Goal: Transaction & Acquisition: Purchase product/service

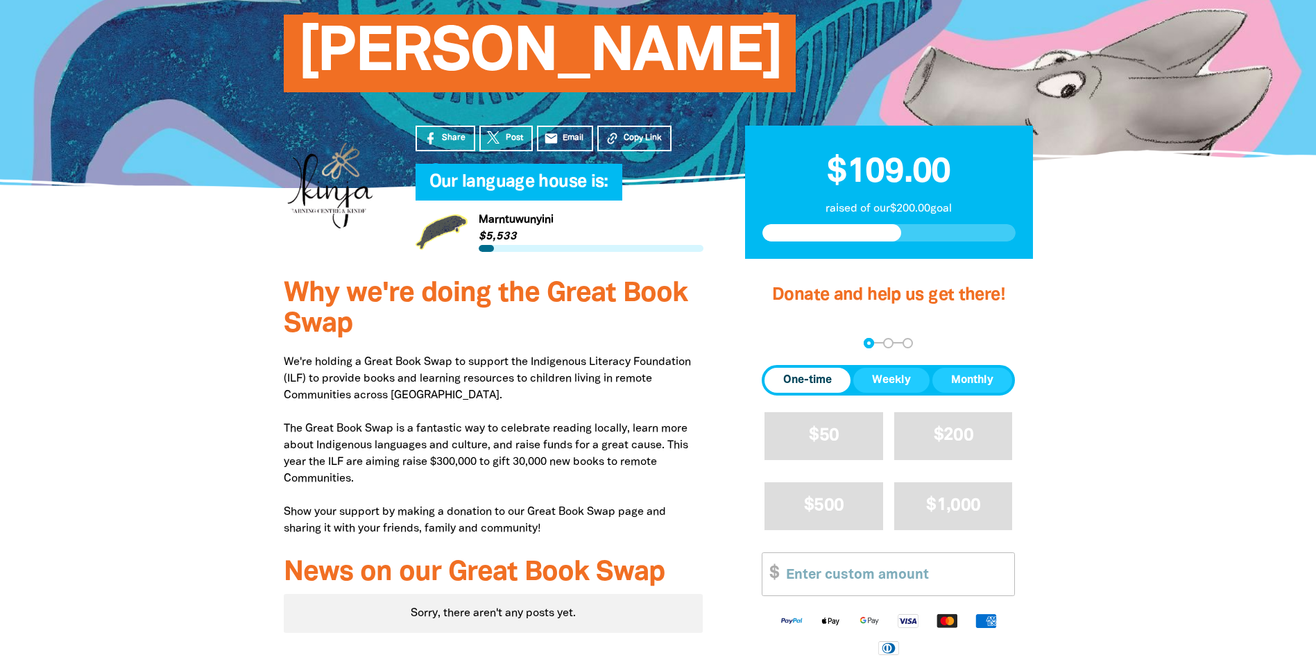
scroll to position [208, 0]
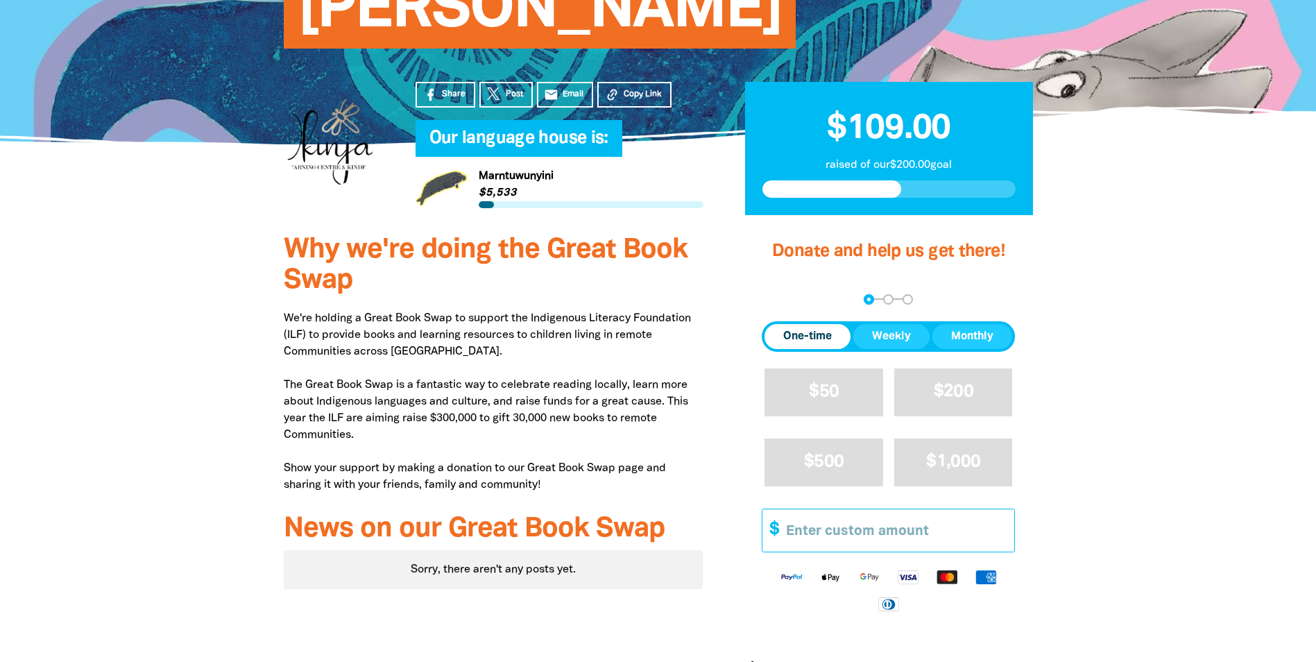
click at [820, 536] on input "Other Amount" at bounding box center [895, 530] width 238 height 42
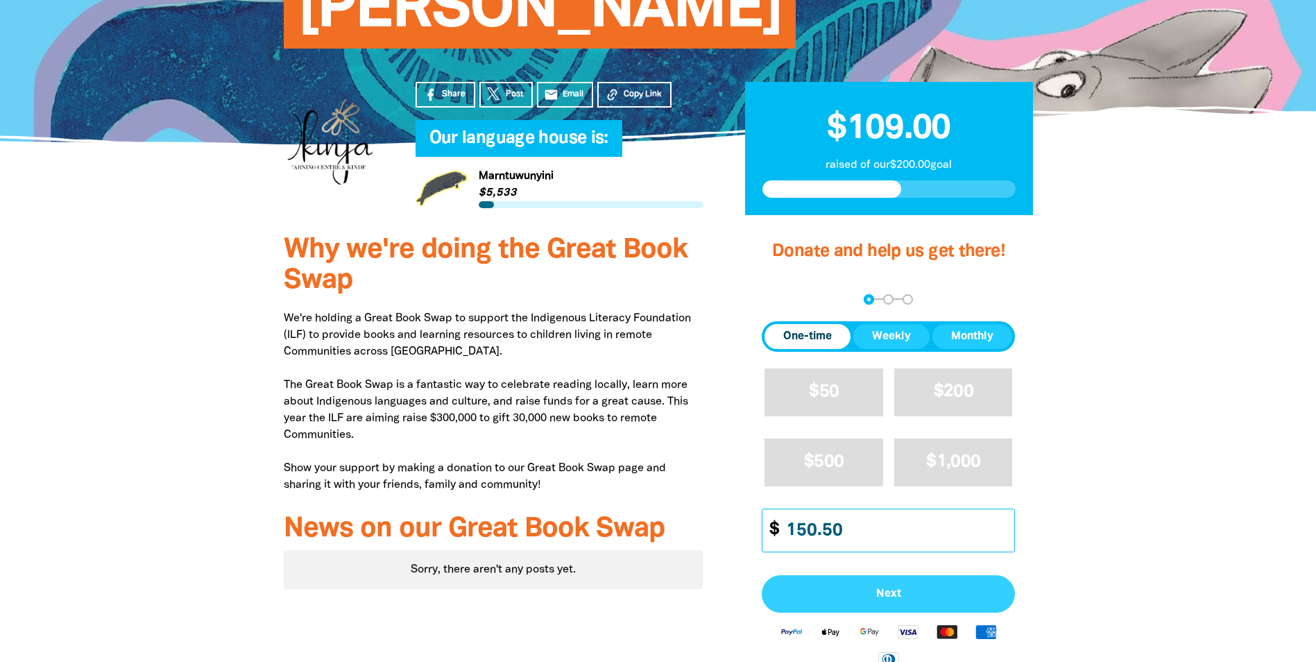
type input "150.50"
click at [882, 593] on span "Next" at bounding box center [888, 593] width 223 height 11
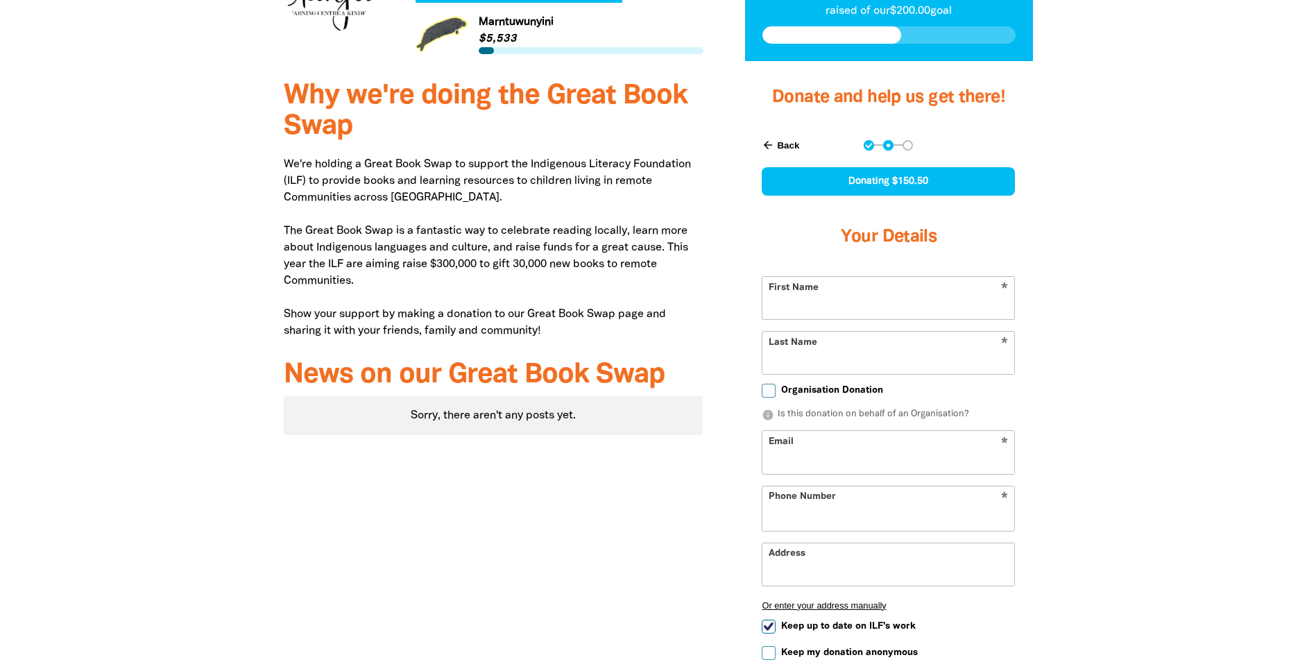
select select "AU"
click at [885, 298] on input "First Name" at bounding box center [889, 297] width 252 height 42
type input "[PERSON_NAME]"
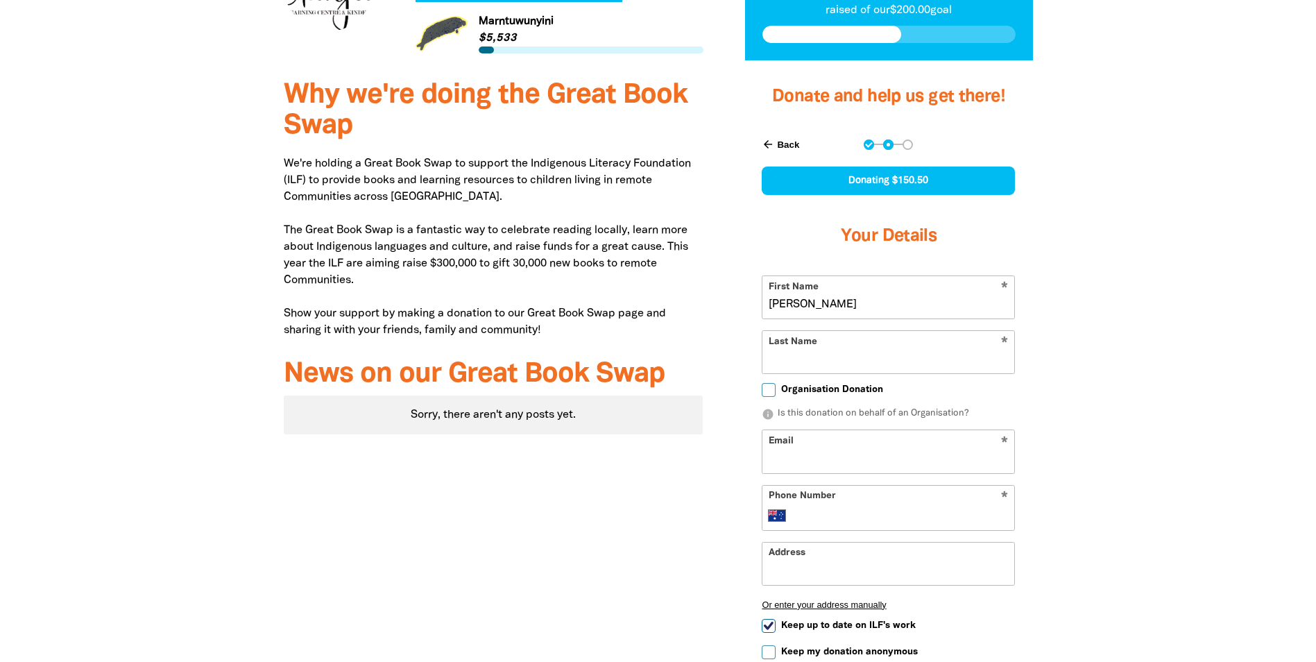
type input "[PERSON_NAME]"
type input "[PERSON_NAME][EMAIL_ADDRESS][DOMAIN_NAME]"
type input "[STREET_ADDRESS]"
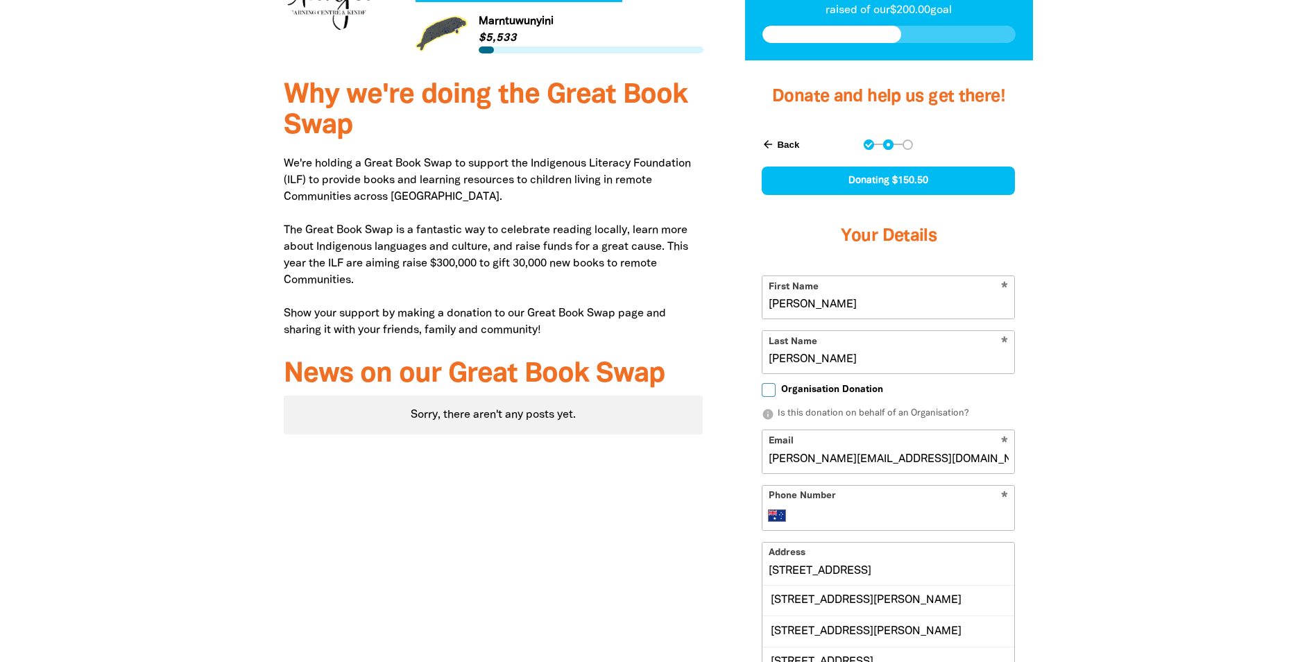
click at [769, 386] on input "Organisation Donation" at bounding box center [769, 390] width 14 height 14
checkbox input "true"
select select "AU"
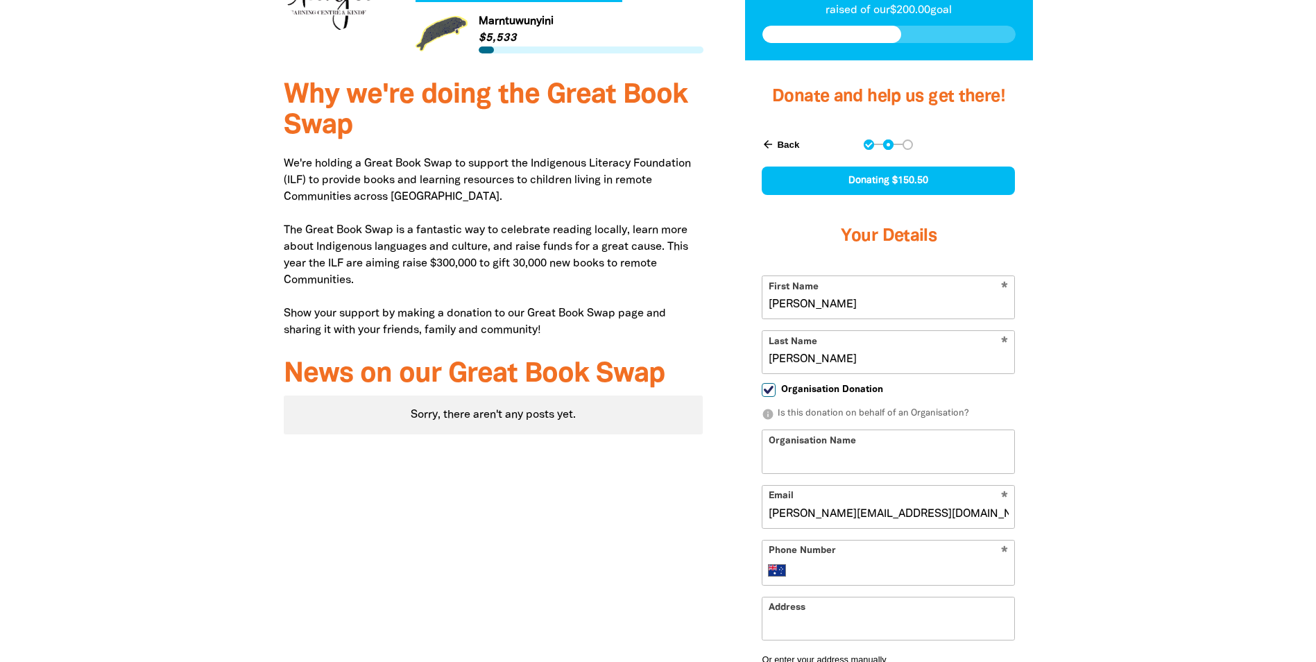
click at [815, 459] on input "Organisation Name" at bounding box center [889, 451] width 252 height 42
type input "Okinja ELC & Kindergarten"
click at [842, 570] on input "Phone Number" at bounding box center [903, 570] width 212 height 17
type input "0435 743 212"
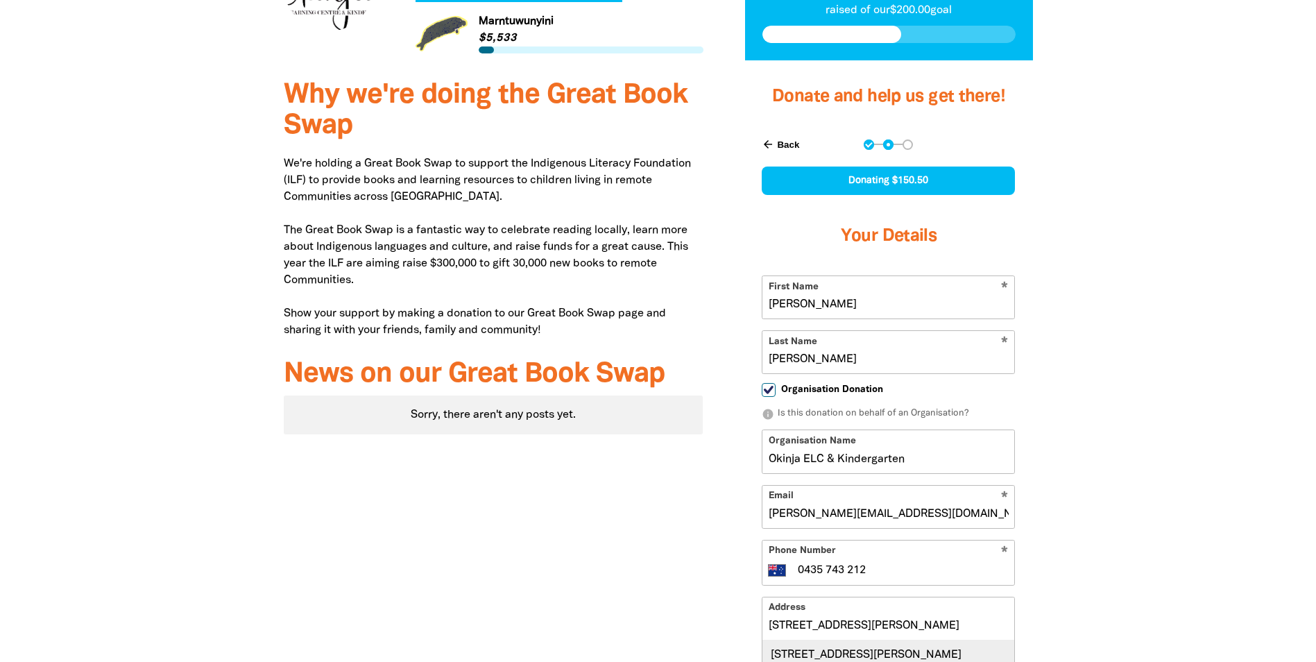
click at [899, 653] on div "[STREET_ADDRESS][PERSON_NAME]" at bounding box center [889, 655] width 252 height 30
type input "[STREET_ADDRESS][PERSON_NAME]"
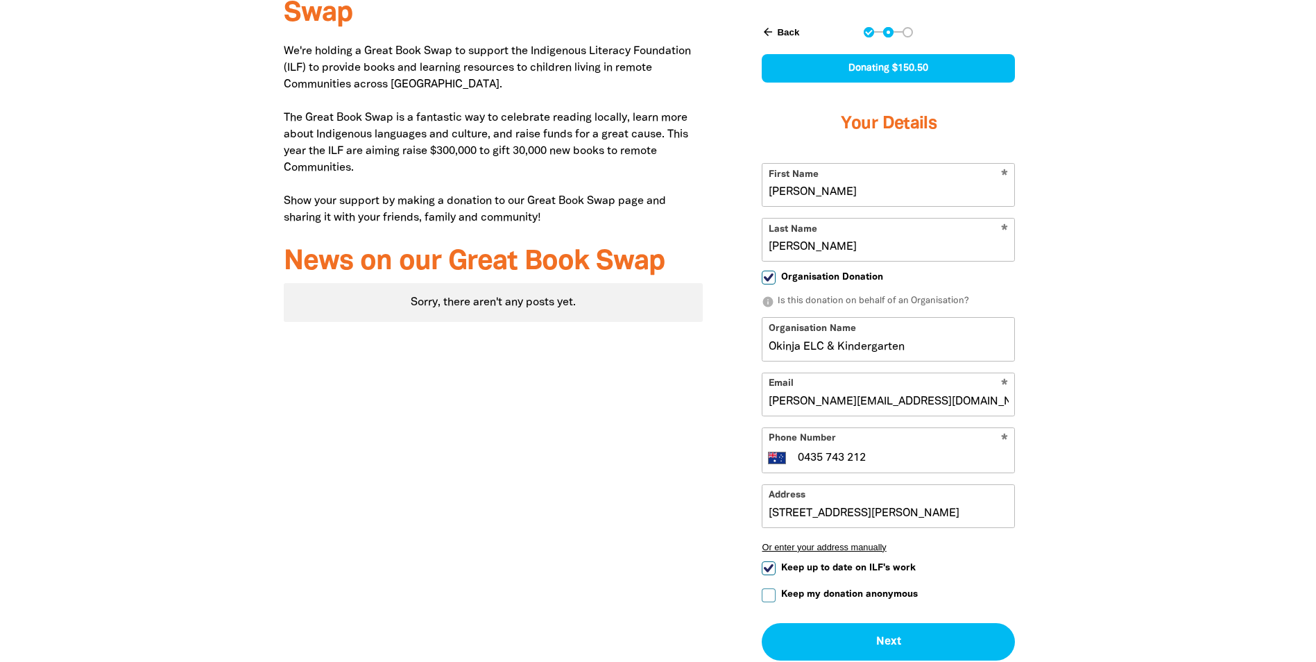
scroll to position [640, 0]
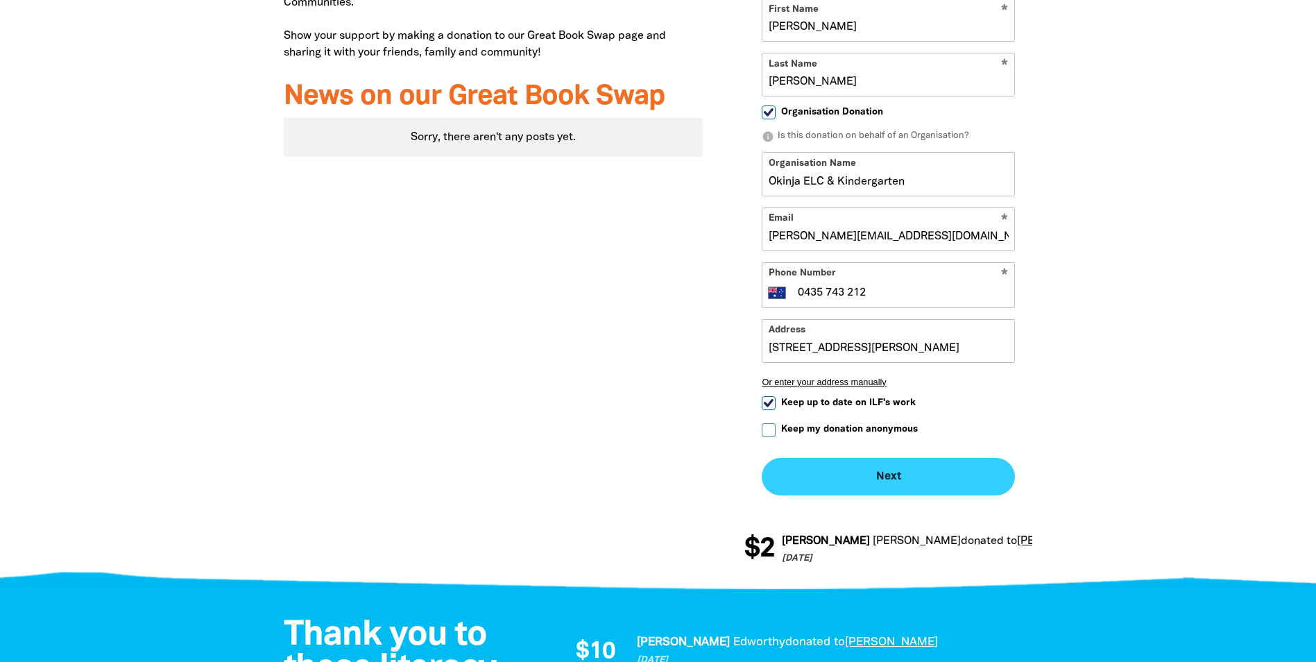
click at [878, 486] on button "Next chevron_right" at bounding box center [888, 476] width 253 height 37
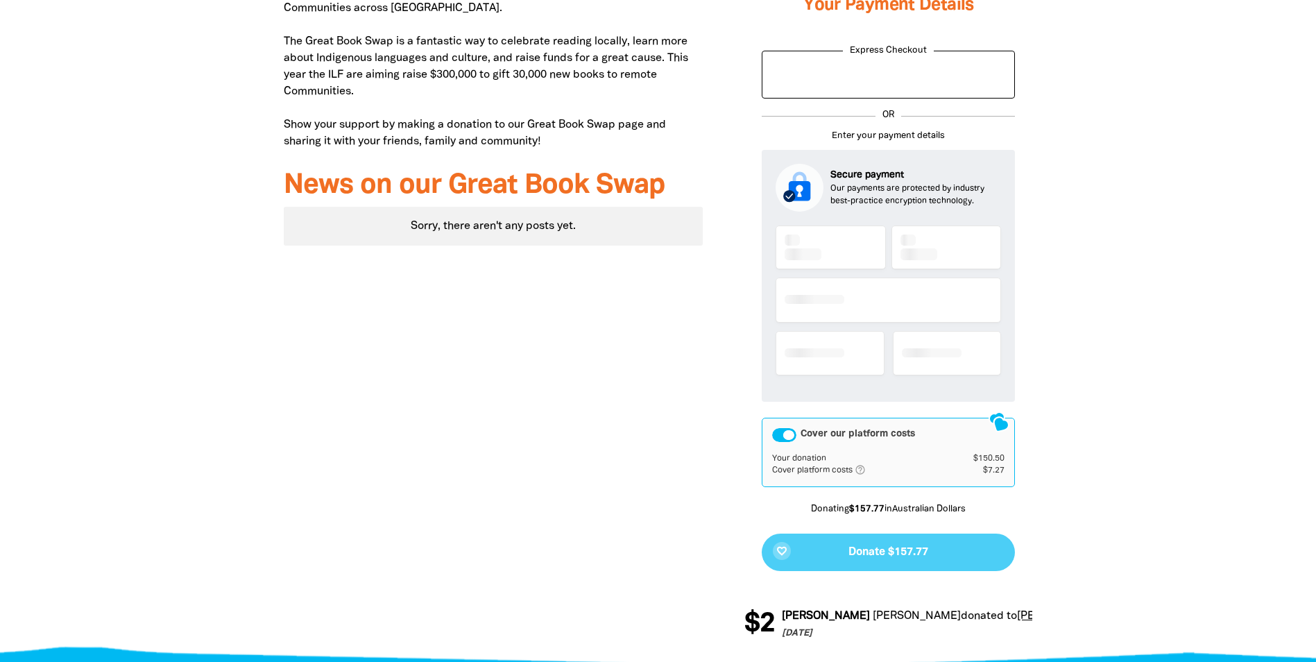
scroll to position [465, 0]
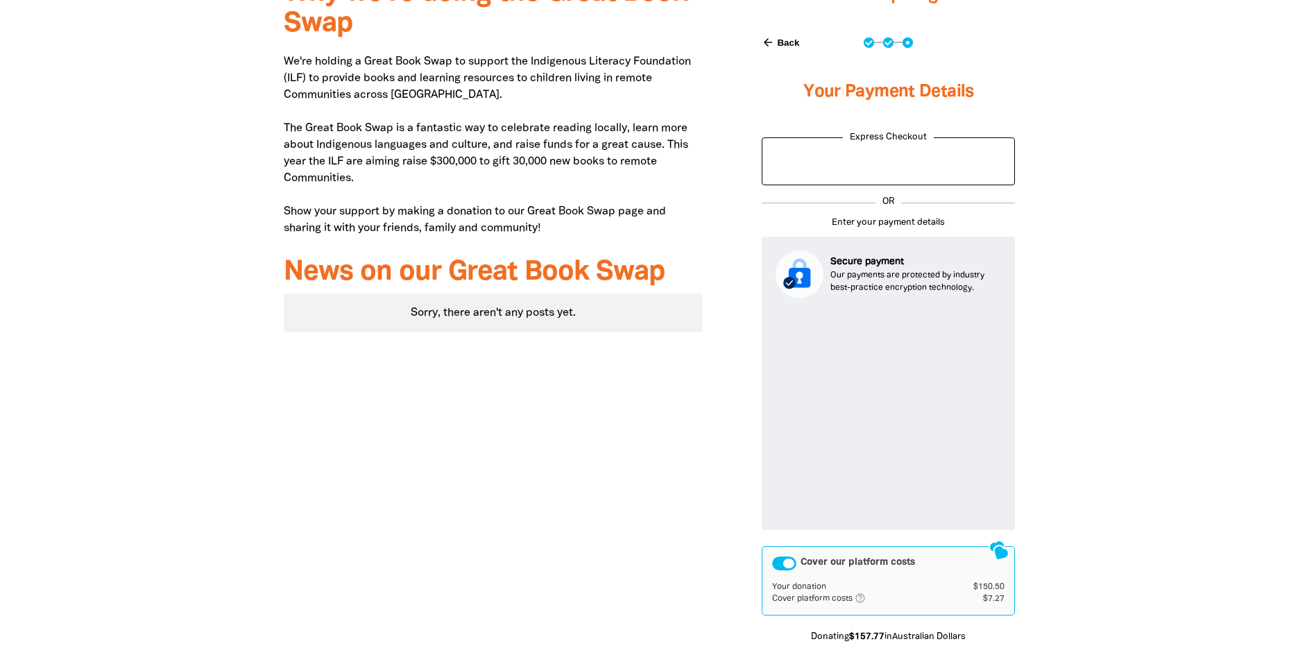
click at [774, 563] on div "Cover our platform costs" at bounding box center [784, 563] width 24 height 14
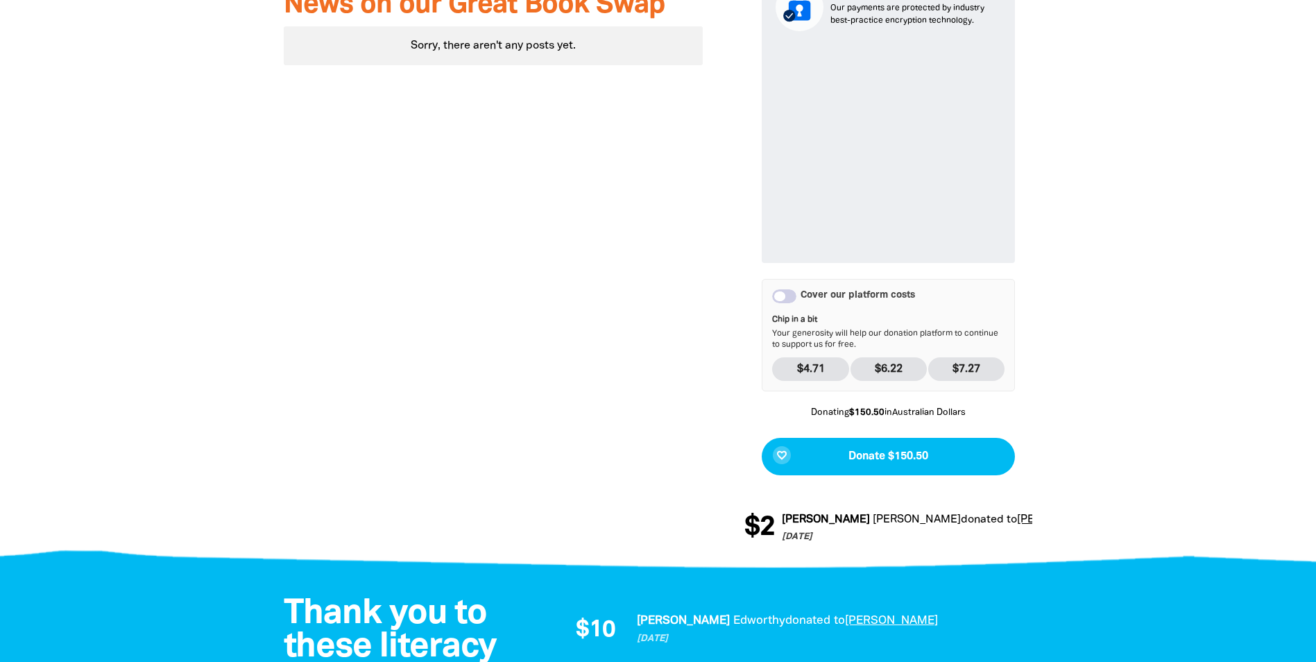
scroll to position [742, 0]
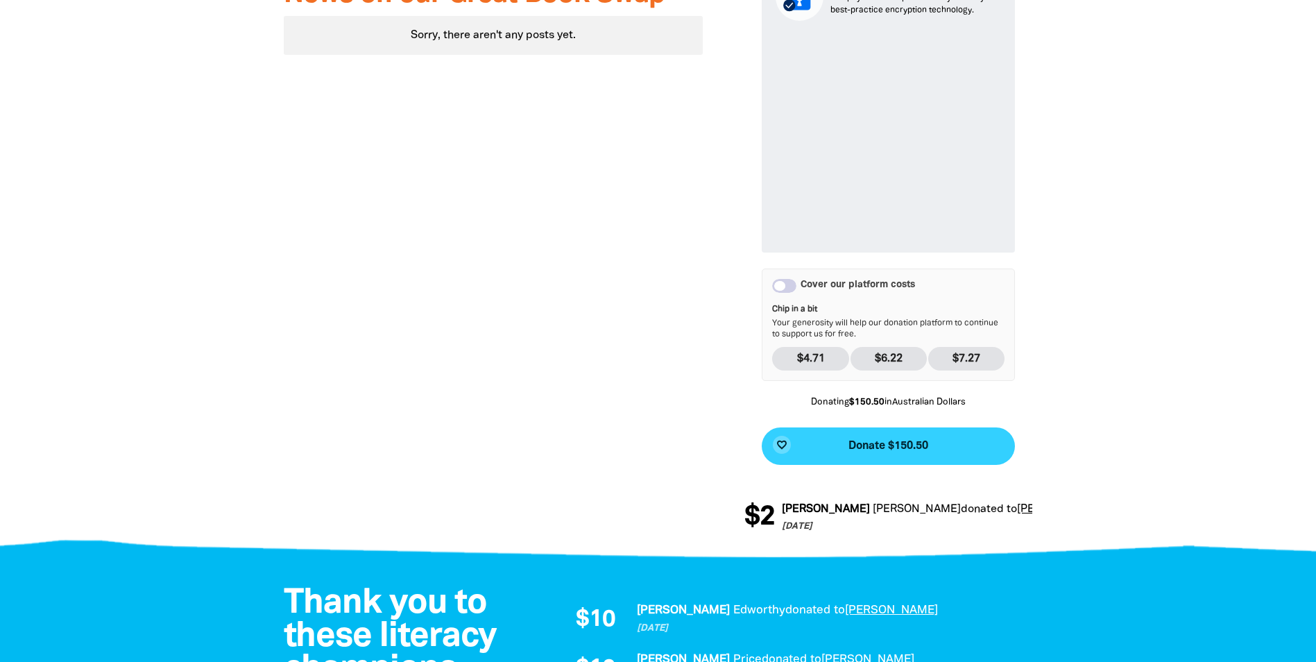
click at [899, 443] on span "Donate $150.50" at bounding box center [889, 446] width 80 height 11
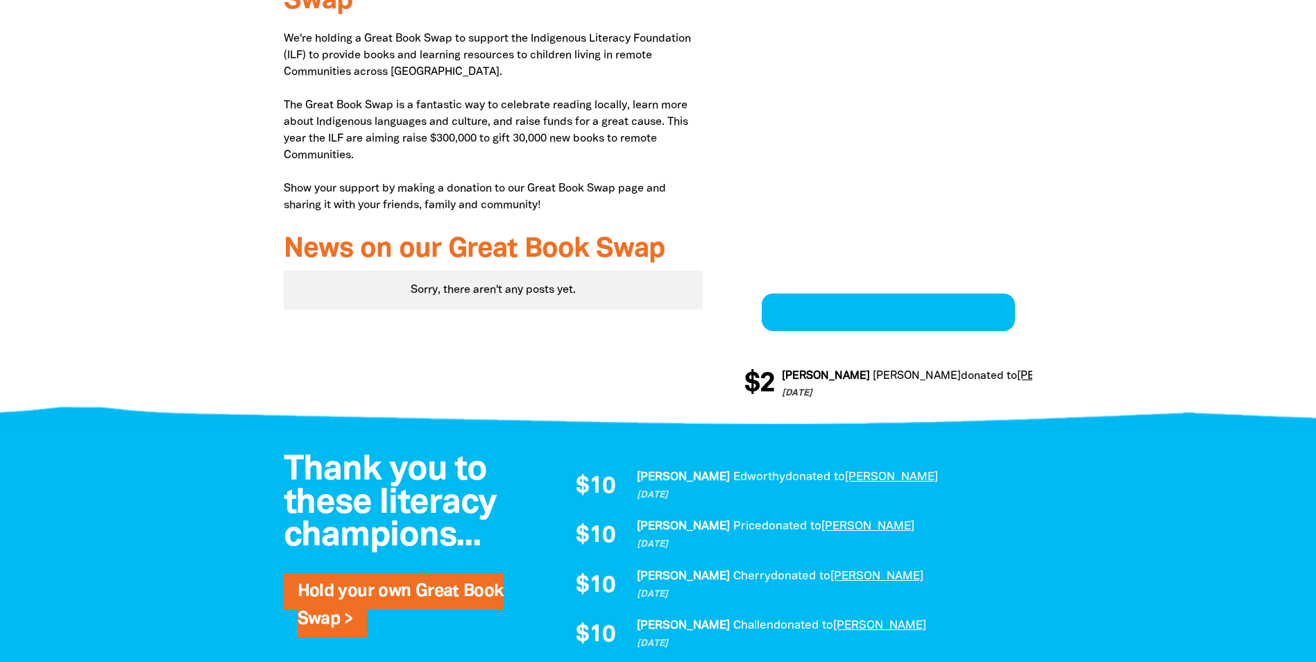
scroll to position [465, 0]
